Goal: Task Accomplishment & Management: Manage account settings

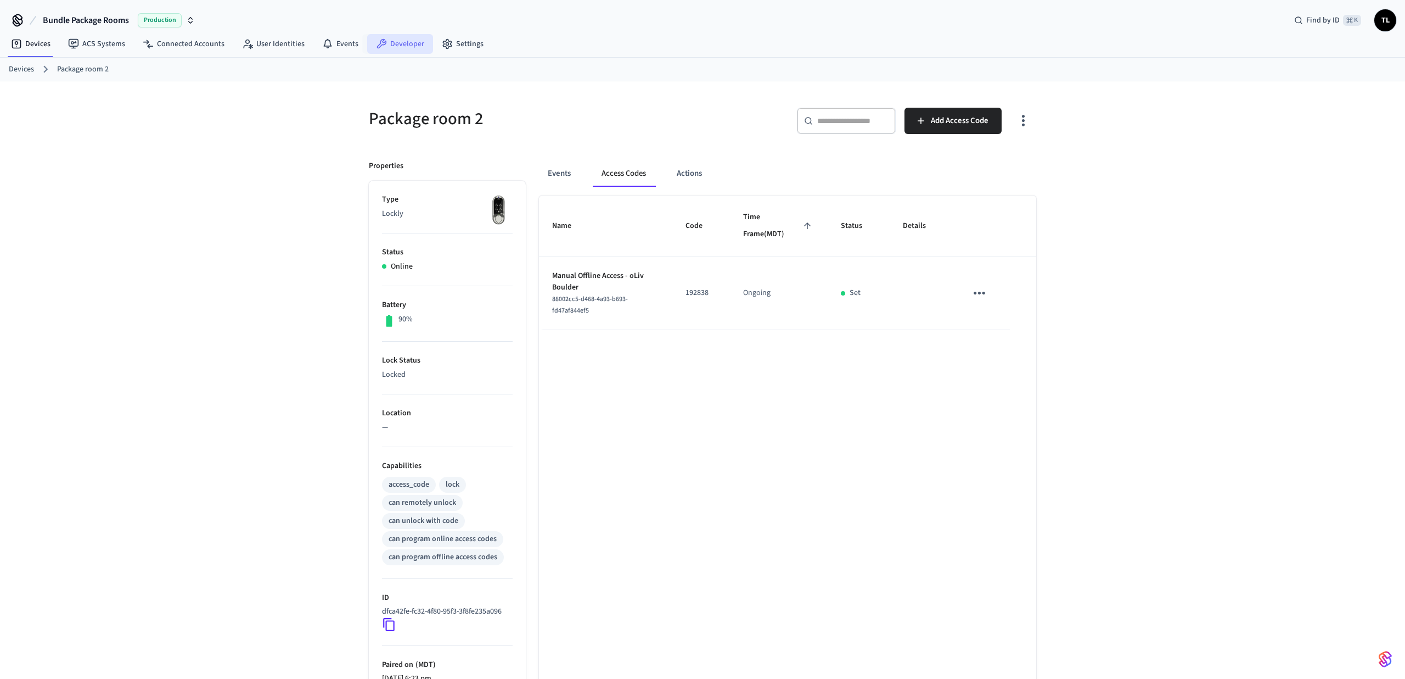
click at [388, 46] on link "Developer" at bounding box center [400, 44] width 66 height 20
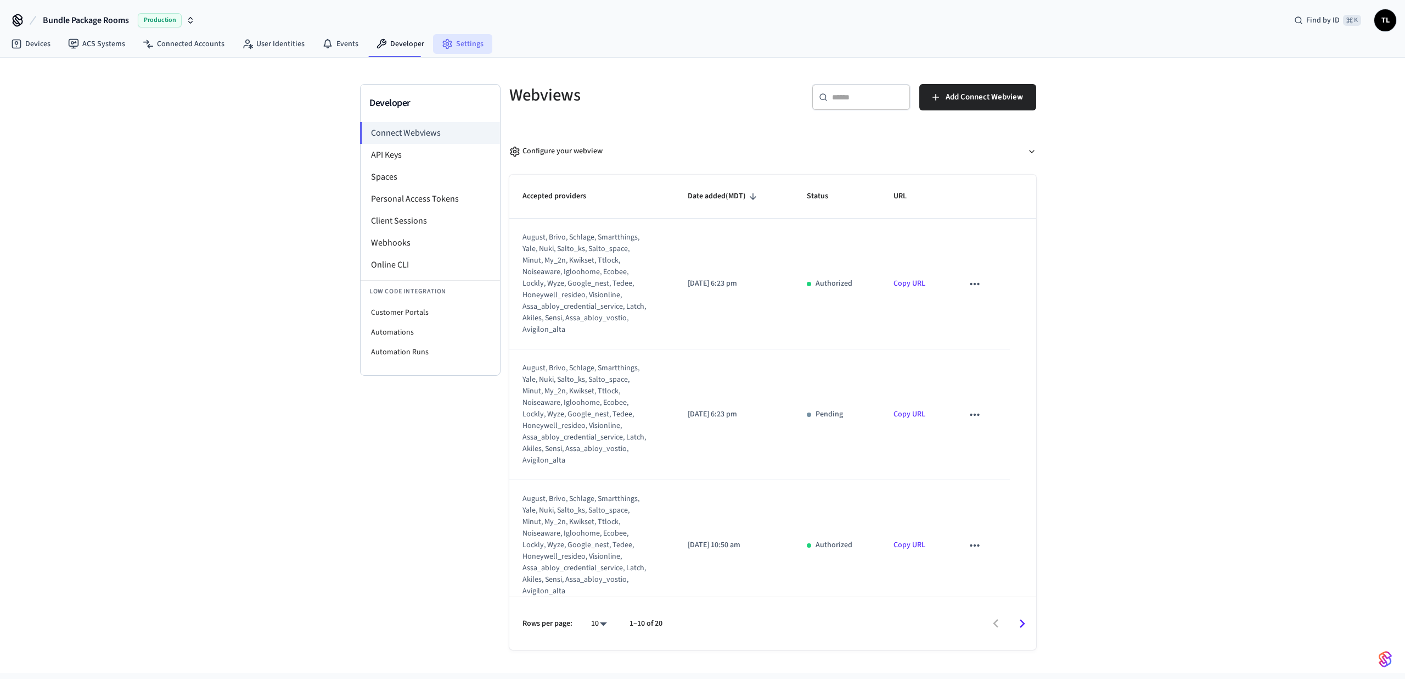
click at [456, 43] on link "Settings" at bounding box center [462, 44] width 59 height 20
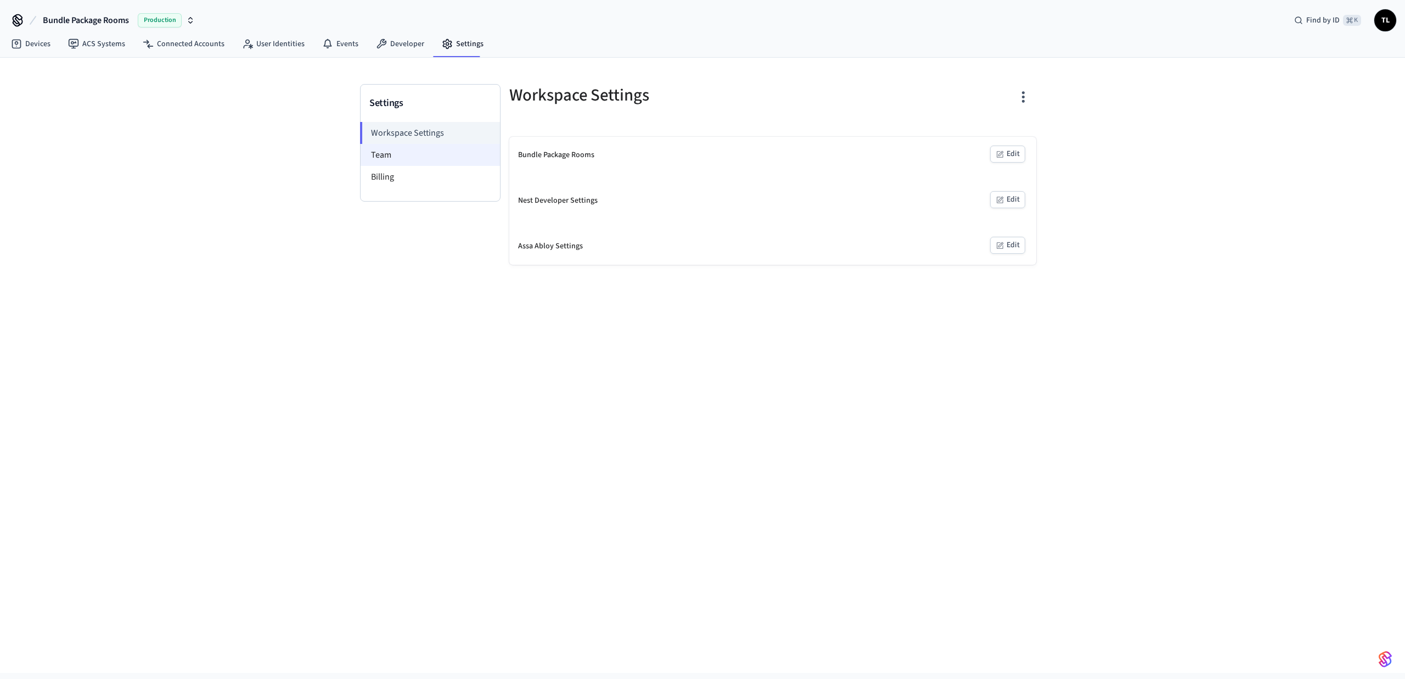
click at [399, 158] on li "Team" at bounding box center [430, 155] width 139 height 22
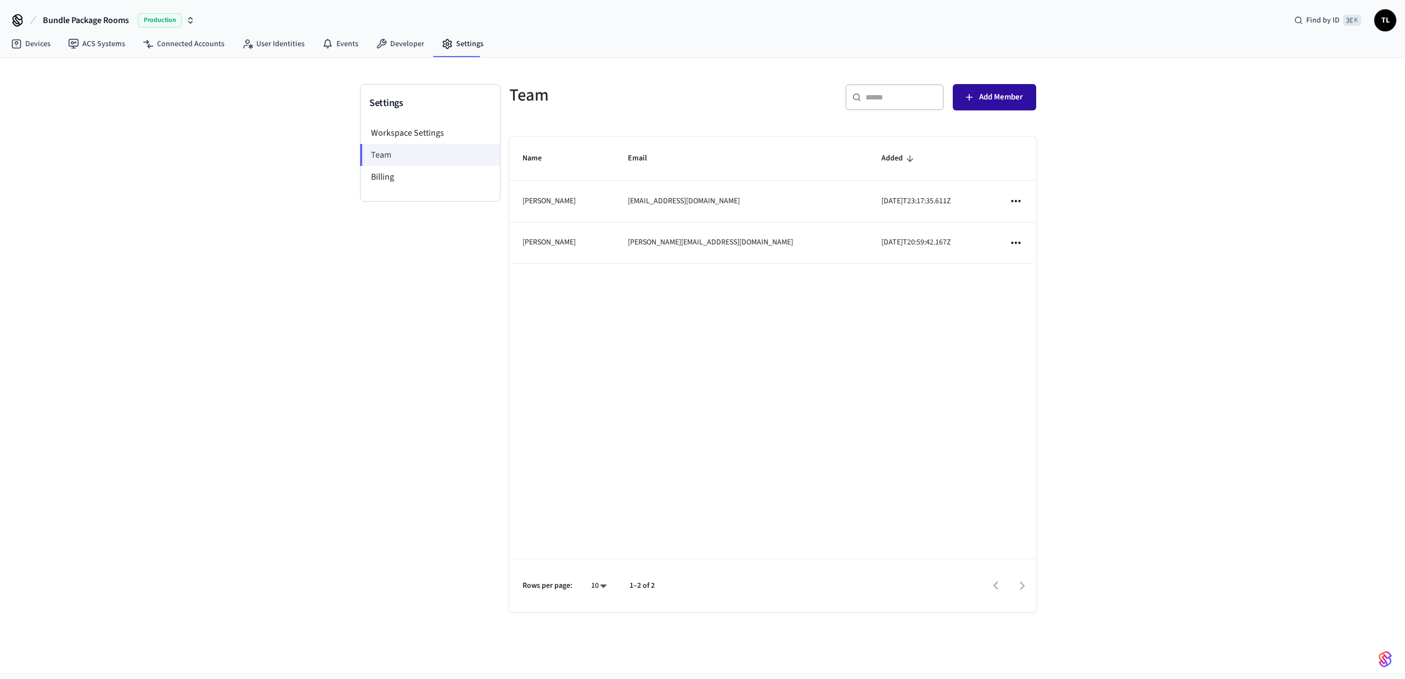
click at [966, 105] on button "Add Member" at bounding box center [994, 97] width 83 height 26
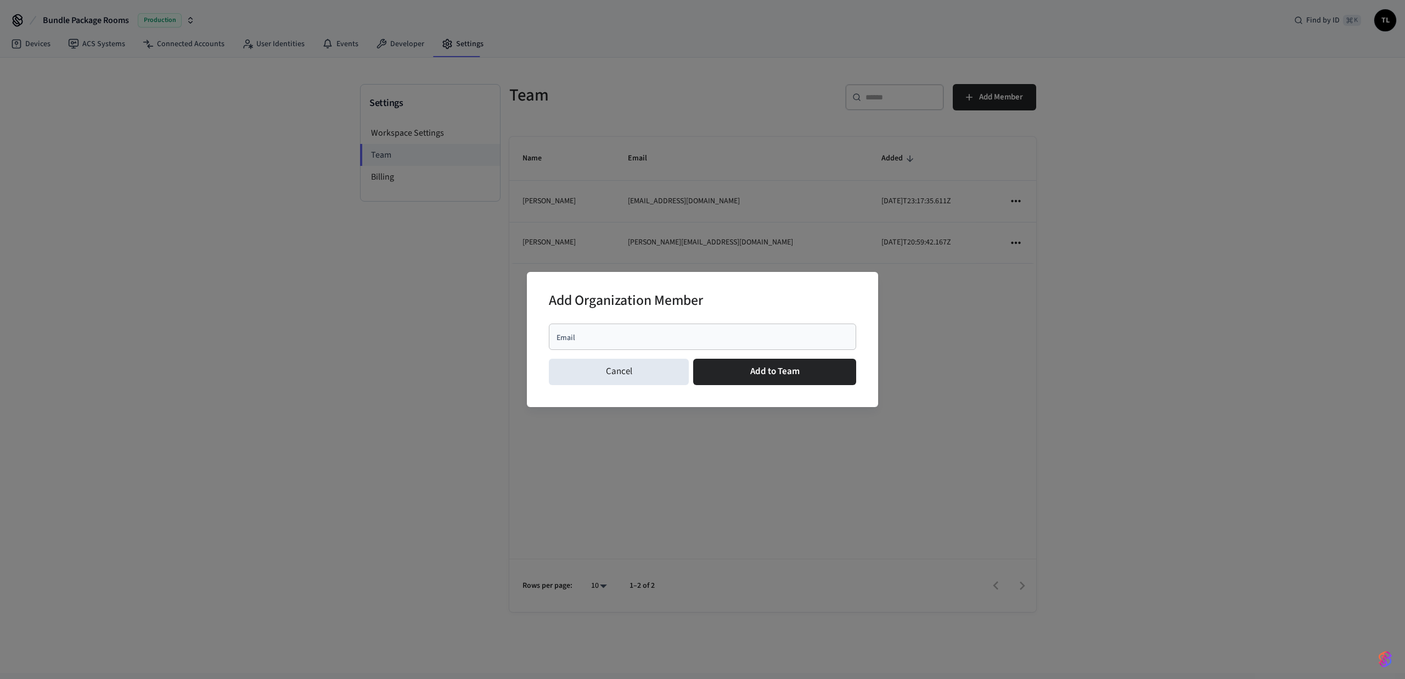
click at [665, 343] on div "Email" at bounding box center [702, 336] width 307 height 26
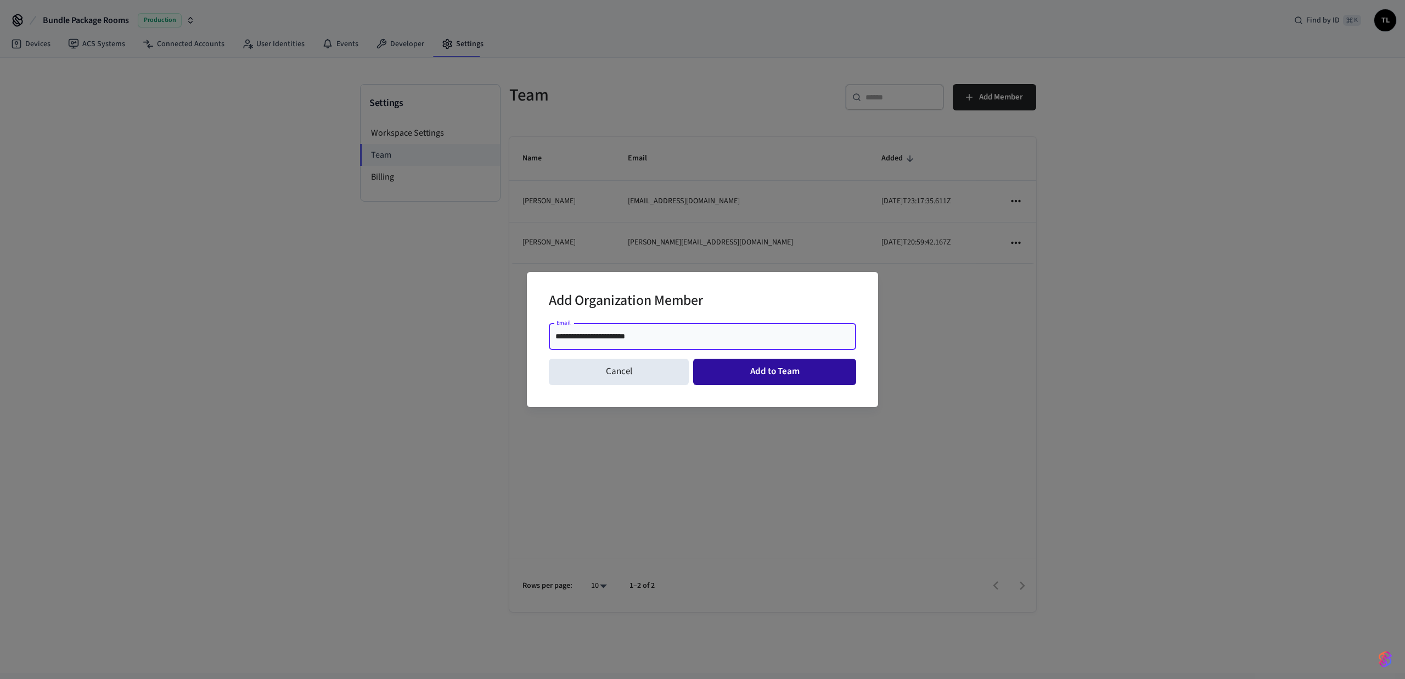
type input "**********"
click at [828, 371] on button "Add to Team" at bounding box center [774, 371] width 163 height 26
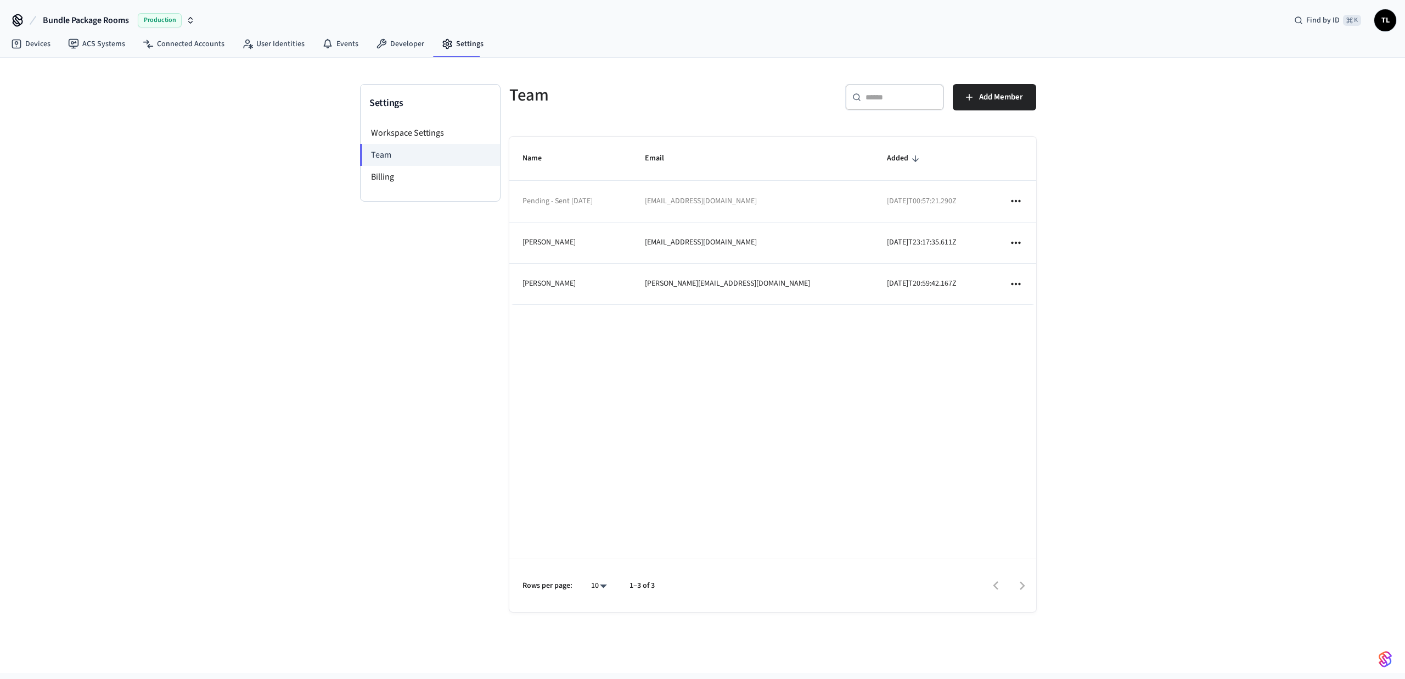
click at [618, 199] on td "Pending - Sent [DATE]" at bounding box center [570, 201] width 122 height 41
click at [182, 51] on link "Connected Accounts" at bounding box center [183, 44] width 99 height 20
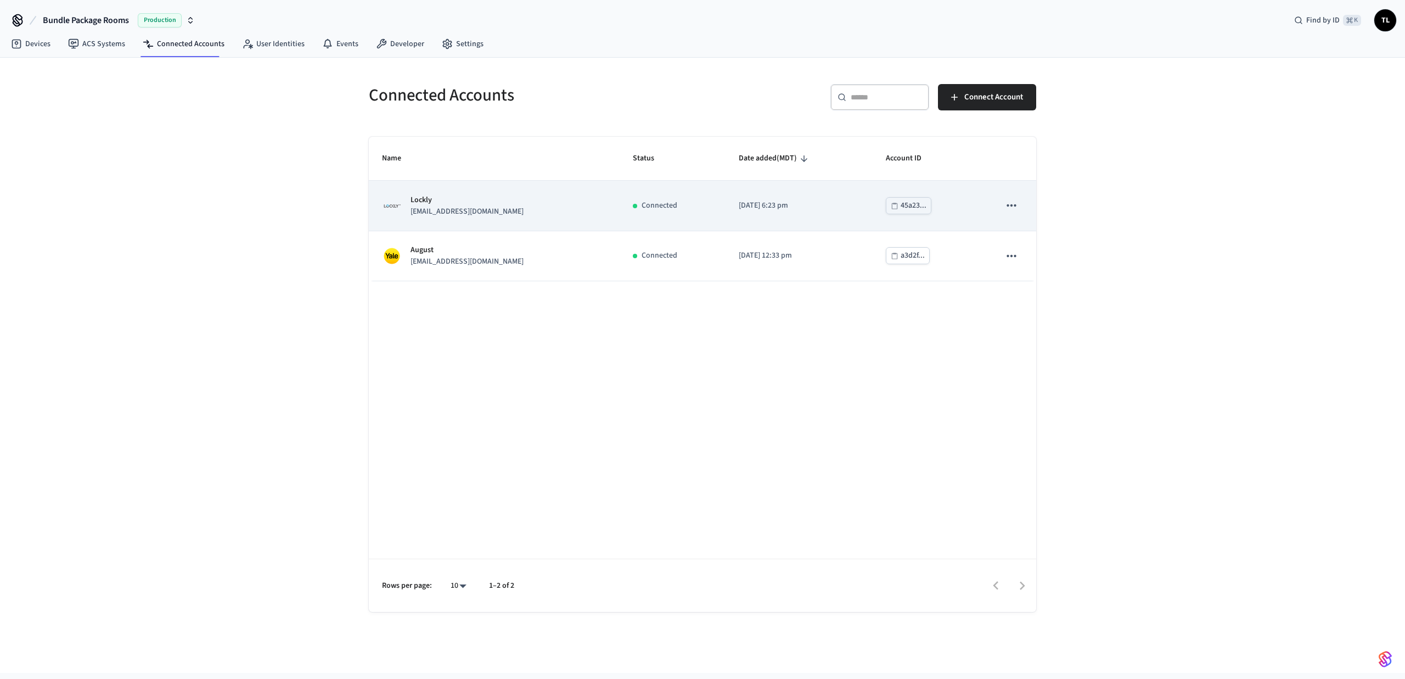
click at [544, 215] on div "Lockly [EMAIL_ADDRESS][DOMAIN_NAME]" at bounding box center [494, 205] width 225 height 23
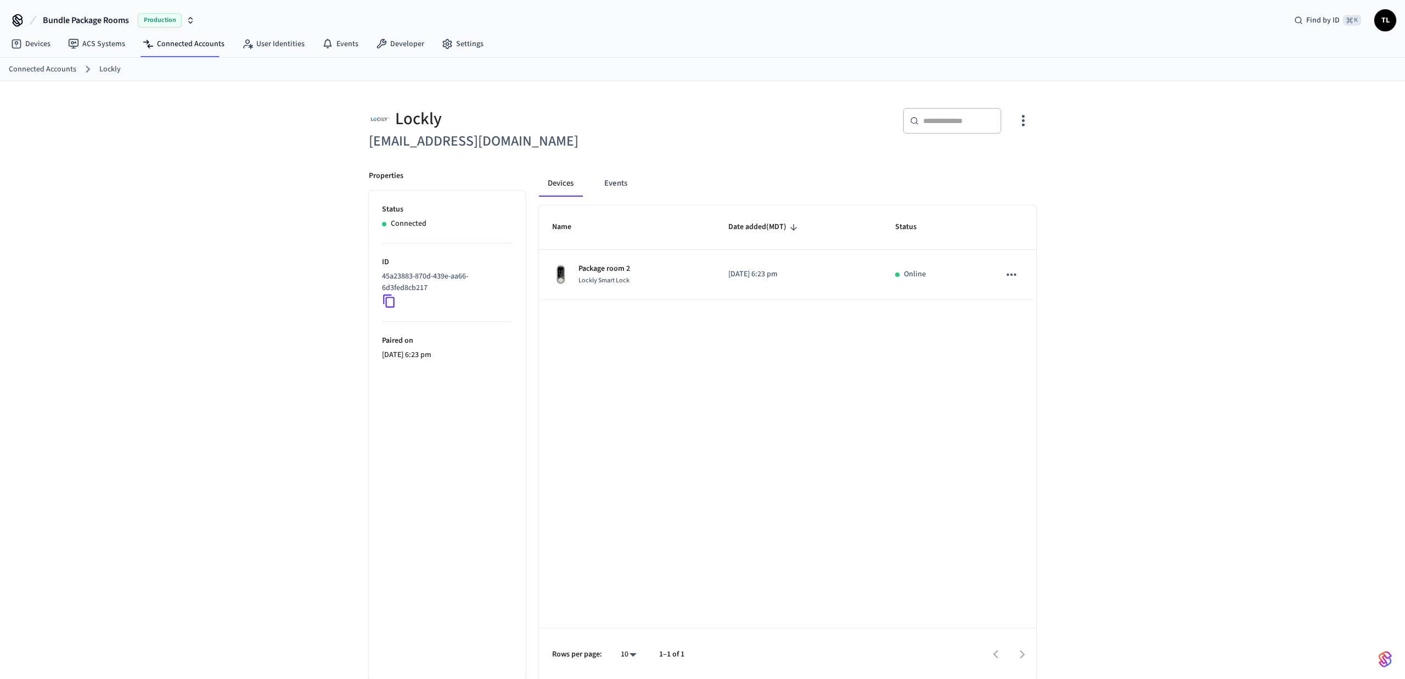
click at [1024, 123] on icon "button" at bounding box center [1023, 120] width 17 height 17
click at [803, 129] on div at bounding box center [702, 339] width 1405 height 679
